Goal: Transaction & Acquisition: Purchase product/service

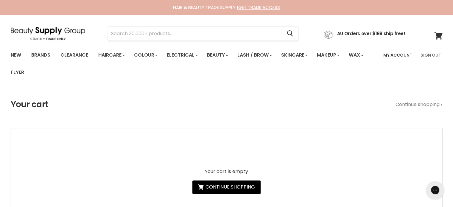
click at [396, 53] on link "My Account" at bounding box center [398, 55] width 36 height 13
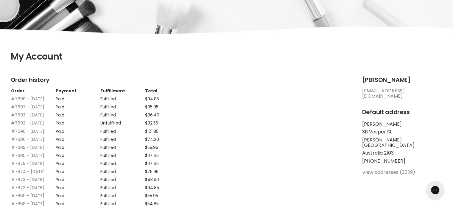
scroll to position [119, 0]
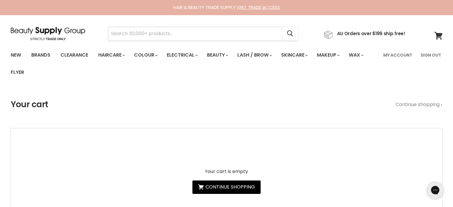
paste input "Alfaparf Milano Semi Di Lino Balancing Low Shampoo"
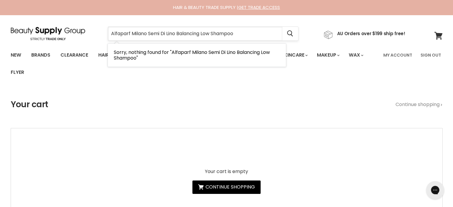
click at [187, 34] on input "Alfaparf Milano Semi Di Lino Balancing Low Shampoo" at bounding box center [195, 34] width 174 height 14
click at [146, 37] on input "Alfaparf Milano Semi Di Lino Balancing Low Shampoo" at bounding box center [195, 34] width 174 height 14
type input "Alfaparf Semi Di Lino Balancing Low Shampoo"
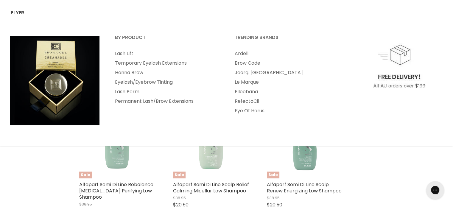
scroll to position [149, 0]
